Goal: Answer question/provide support: Share knowledge or assist other users

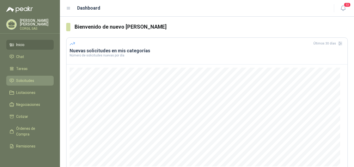
click at [31, 80] on span "Solicitudes" at bounding box center [25, 81] width 18 height 6
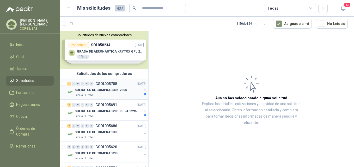
click at [109, 90] on p "SOLICITUD DE COMPRA 2305-2306" at bounding box center [100, 90] width 52 height 5
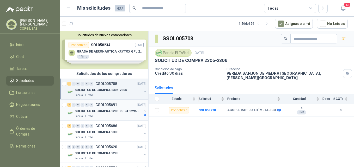
click at [106, 106] on p "GSOL005691" at bounding box center [106, 105] width 22 height 4
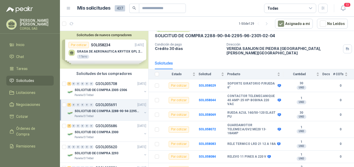
scroll to position [28, 0]
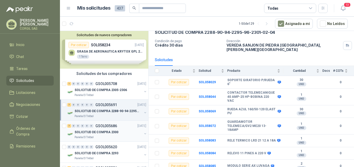
click at [111, 127] on p "GSOL005686" at bounding box center [106, 126] width 22 height 4
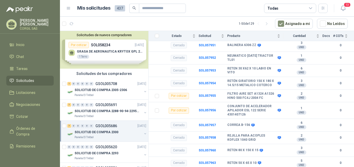
scroll to position [134, 0]
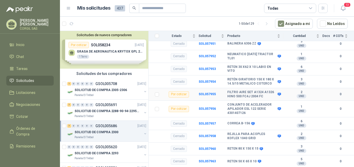
click at [253, 90] on b "FILTRO AIRE SET A1324 A1326 HINO 500 FC4J 2004 FC" at bounding box center [251, 94] width 49 height 8
drag, startPoint x: 252, startPoint y: 87, endPoint x: 267, endPoint y: 87, distance: 15.4
click at [267, 90] on b "FILTRO AIRE SET A1324 A1326 HINO 500 FC4J 2004 FC" at bounding box center [251, 94] width 49 height 8
click at [183, 93] on div "Por cotizar" at bounding box center [178, 94] width 20 height 6
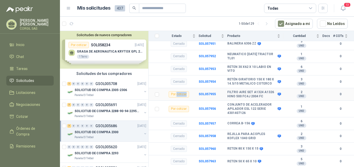
click at [183, 93] on div "Por cotizar" at bounding box center [178, 94] width 20 height 6
drag, startPoint x: 183, startPoint y: 93, endPoint x: 176, endPoint y: 93, distance: 6.8
click at [176, 93] on div "Por cotizar" at bounding box center [178, 94] width 20 height 6
click at [203, 92] on b "SOL057955" at bounding box center [206, 94] width 17 height 4
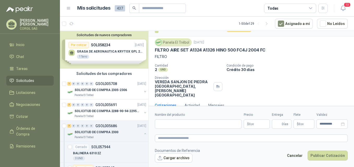
scroll to position [10, 0]
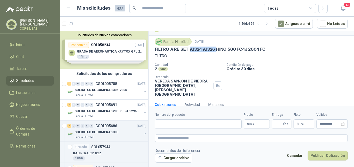
drag, startPoint x: 217, startPoint y: 49, endPoint x: 189, endPoint y: 50, distance: 28.4
click at [189, 50] on p "FILTRO AIRE SET A1324 A1326 HINO 500 FC4J 2004 FC" at bounding box center [210, 49] width 110 height 5
copy p "A1324 A1326"
click at [202, 58] on p "FILTRO" at bounding box center [251, 56] width 193 height 6
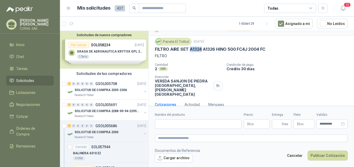
drag, startPoint x: 201, startPoint y: 49, endPoint x: 189, endPoint y: 52, distance: 12.0
click at [189, 52] on p "FILTRO AIRE SET A1324 A1326 HINO 500 FC4J 2004 FC" at bounding box center [210, 49] width 110 height 5
copy p "A1324"
click at [215, 50] on p "FILTRO AIRE SET A1324 A1326 HINO 500 FC4J 2004 FC" at bounding box center [210, 49] width 110 height 5
drag, startPoint x: 214, startPoint y: 50, endPoint x: 203, endPoint y: 49, distance: 10.4
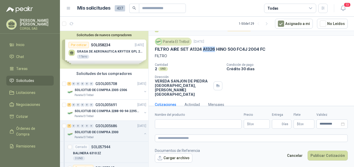
click at [203, 49] on p "FILTRO AIRE SET A1324 A1326 HINO 500 FC4J 2004 FC" at bounding box center [210, 49] width 110 height 5
copy p "A1326"
click at [210, 125] on input "Nombre del producto" at bounding box center [198, 124] width 87 height 9
paste input "*****"
type input "*****"
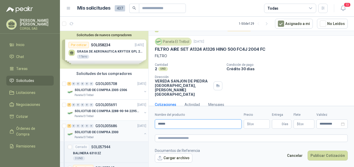
drag, startPoint x: 177, startPoint y: 124, endPoint x: 141, endPoint y: 129, distance: 37.0
click at [141, 129] on div "Solicitudes de nuevos compradores Por cotizar SOL058234 [DATE] GRASA DE AERONAU…" at bounding box center [207, 100] width 294 height 138
paste input "*******"
paste input "*********"
type input "**********"
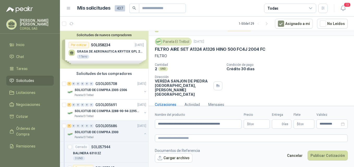
click at [257, 124] on p "$ 0 ,00" at bounding box center [256, 124] width 26 height 9
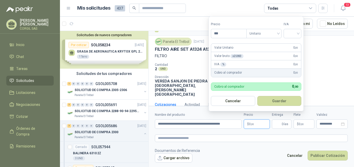
click at [253, 125] on span ",00" at bounding box center [251, 124] width 3 height 3
click at [227, 36] on input "***" at bounding box center [228, 33] width 35 height 9
click at [278, 31] on span "Unitario" at bounding box center [263, 34] width 29 height 8
type input "*********"
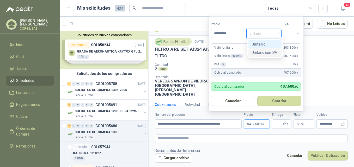
click at [270, 52] on div "Unitario con IVA" at bounding box center [264, 53] width 27 height 6
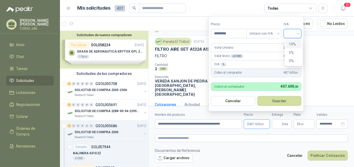
click at [297, 34] on input "search" at bounding box center [291, 33] width 11 height 8
click at [292, 45] on div "19%" at bounding box center [294, 44] width 10 height 6
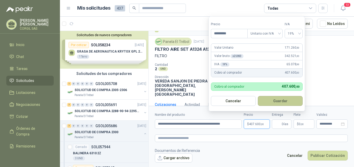
click at [270, 101] on button "Guardar" at bounding box center [280, 101] width 45 height 10
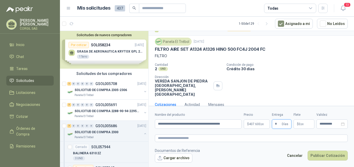
type input "*"
click at [300, 124] on span ",00" at bounding box center [301, 124] width 3 height 3
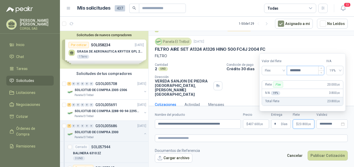
click at [295, 72] on input "********" at bounding box center [305, 70] width 37 height 9
click at [301, 72] on input "****" at bounding box center [305, 70] width 37 height 9
type input "********"
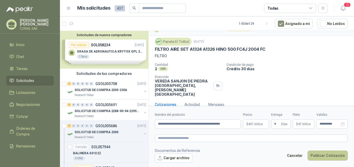
click at [320, 154] on button "Publicar Cotización" at bounding box center [327, 156] width 40 height 10
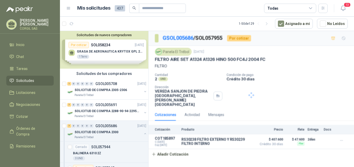
scroll to position [0, 0]
click at [97, 134] on p "SOLICITUD DE COMPRA 2300" at bounding box center [96, 132] width 44 height 5
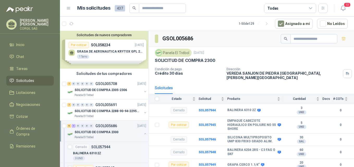
click at [109, 54] on div "Solicitudes de nuevos compradores Por cotizar SOL058234 [DATE] GRASA DE AERONAU…" at bounding box center [104, 50] width 88 height 38
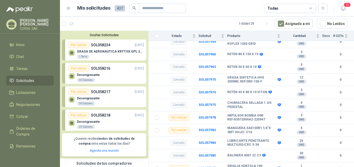
scroll to position [230, 0]
